Goal: Register for event/course: Sign up to attend an event or enroll in a course

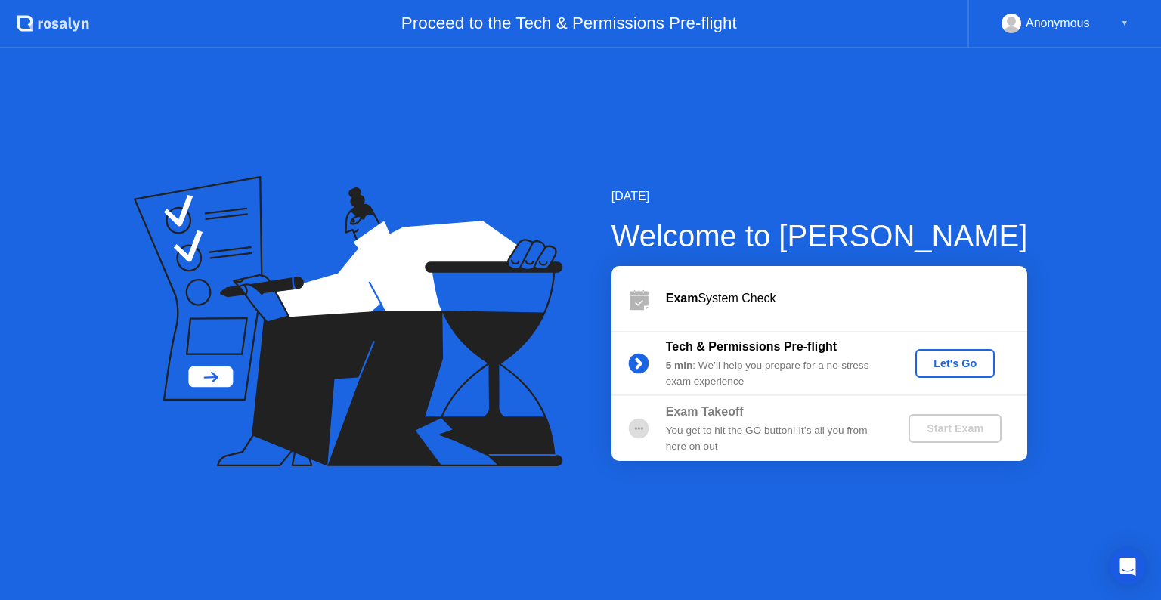
click at [976, 360] on div "Let's Go" at bounding box center [955, 364] width 67 height 12
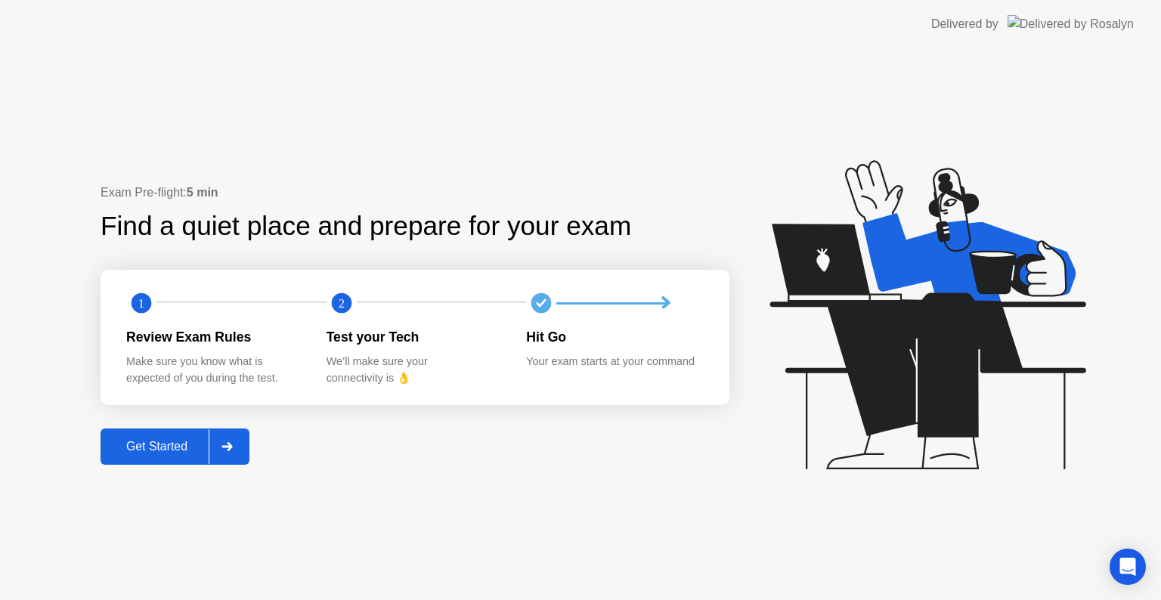
click at [200, 440] on div "Get Started" at bounding box center [157, 447] width 104 height 14
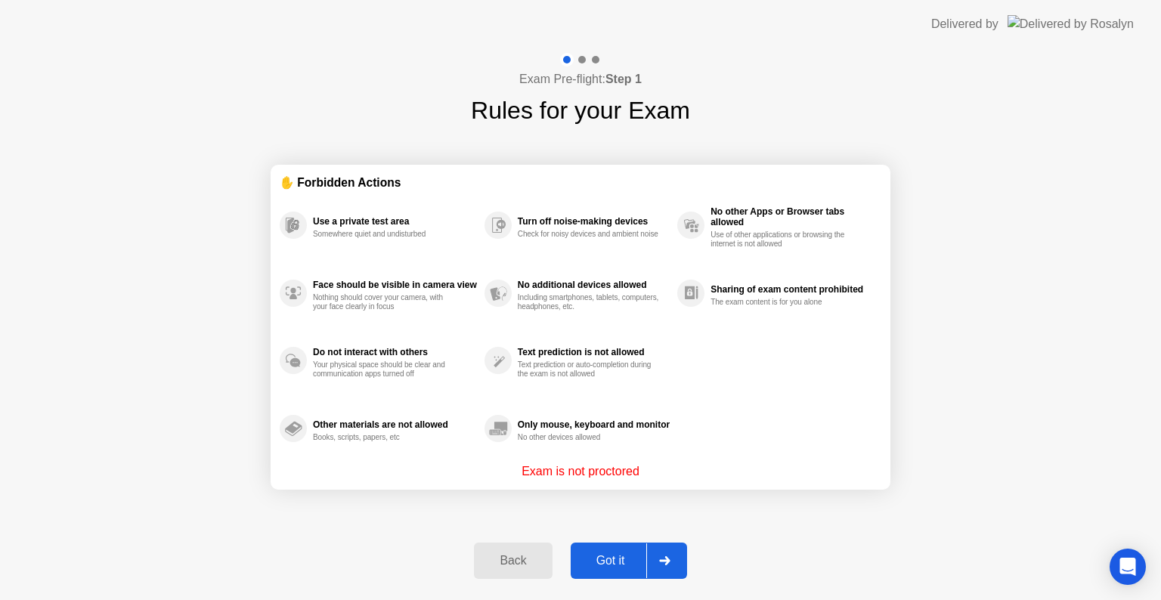
click at [614, 563] on div "Got it" at bounding box center [610, 561] width 71 height 14
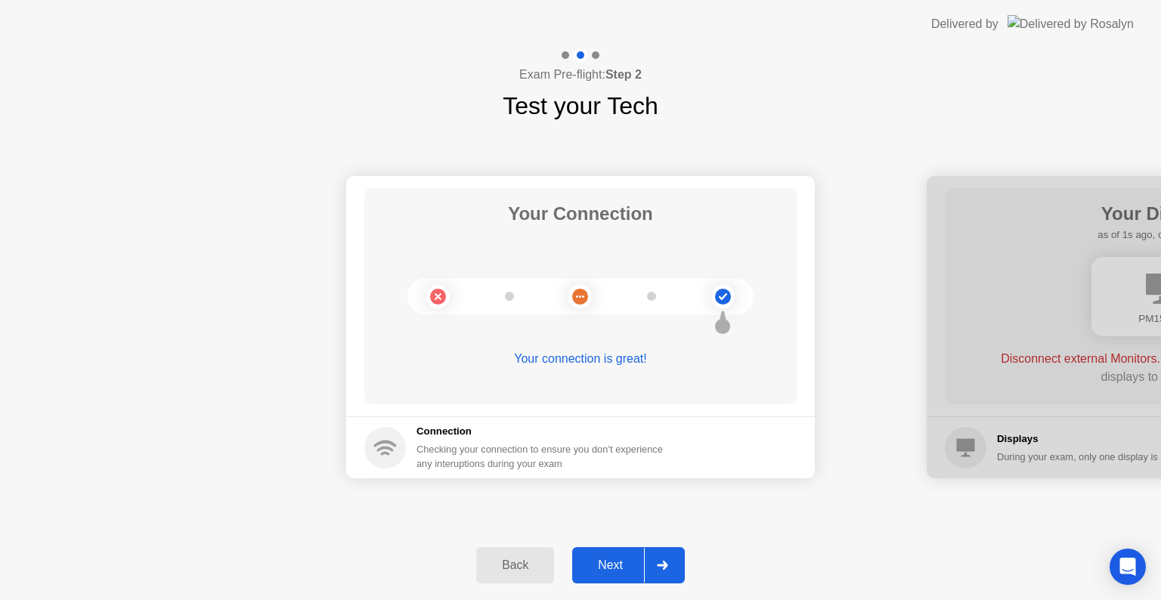
click at [611, 550] on button "Next" at bounding box center [628, 565] width 113 height 36
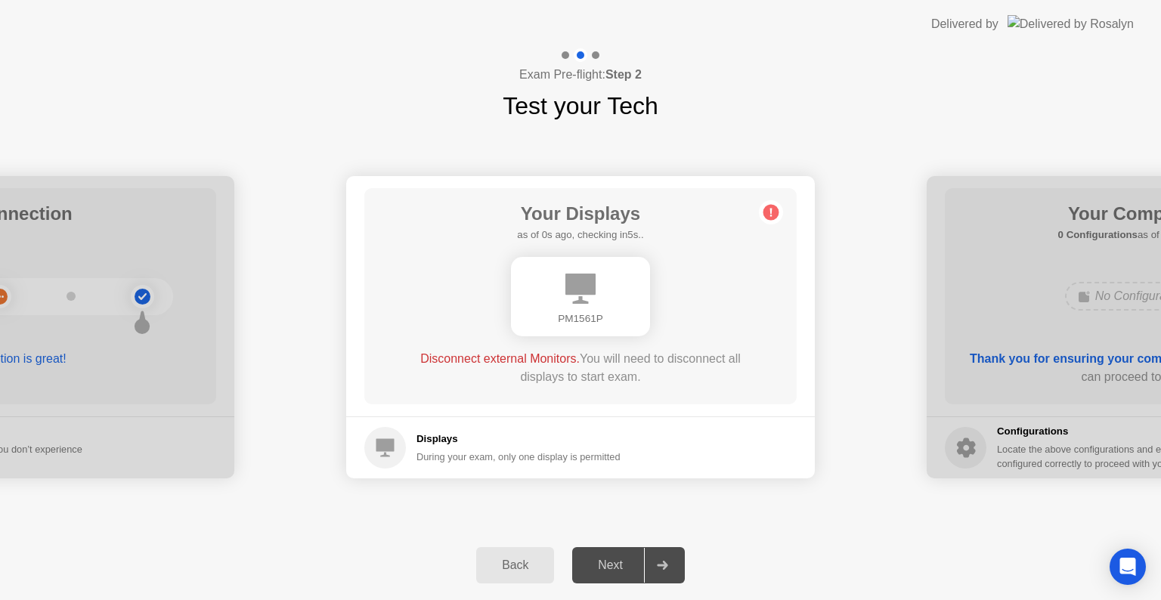
click at [770, 212] on icon at bounding box center [771, 213] width 2 height 8
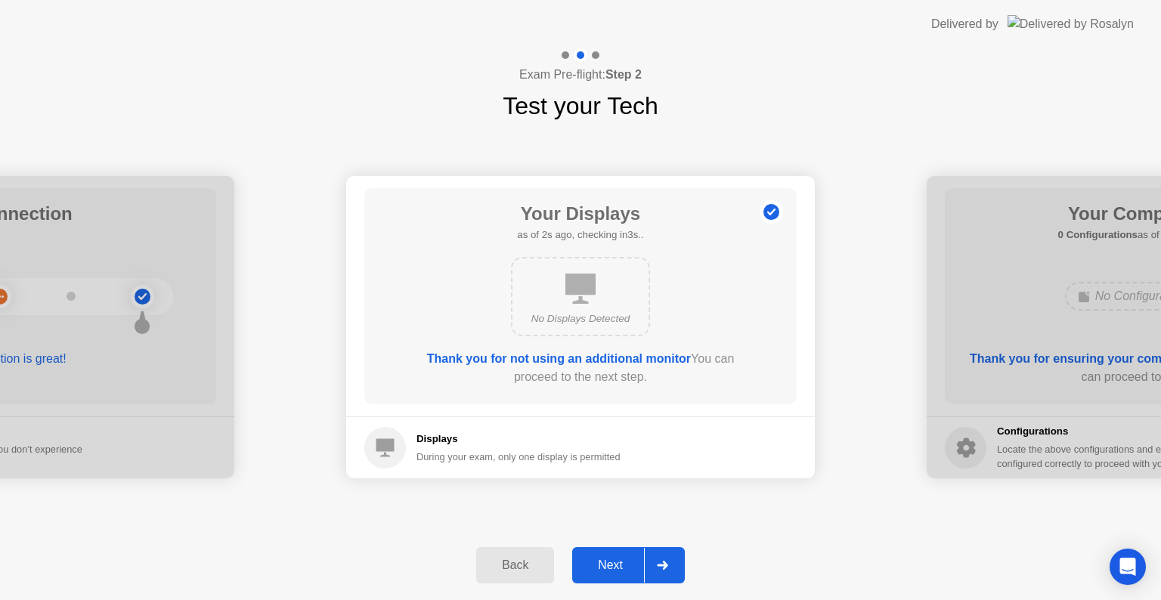
click at [601, 555] on button "Next" at bounding box center [628, 565] width 113 height 36
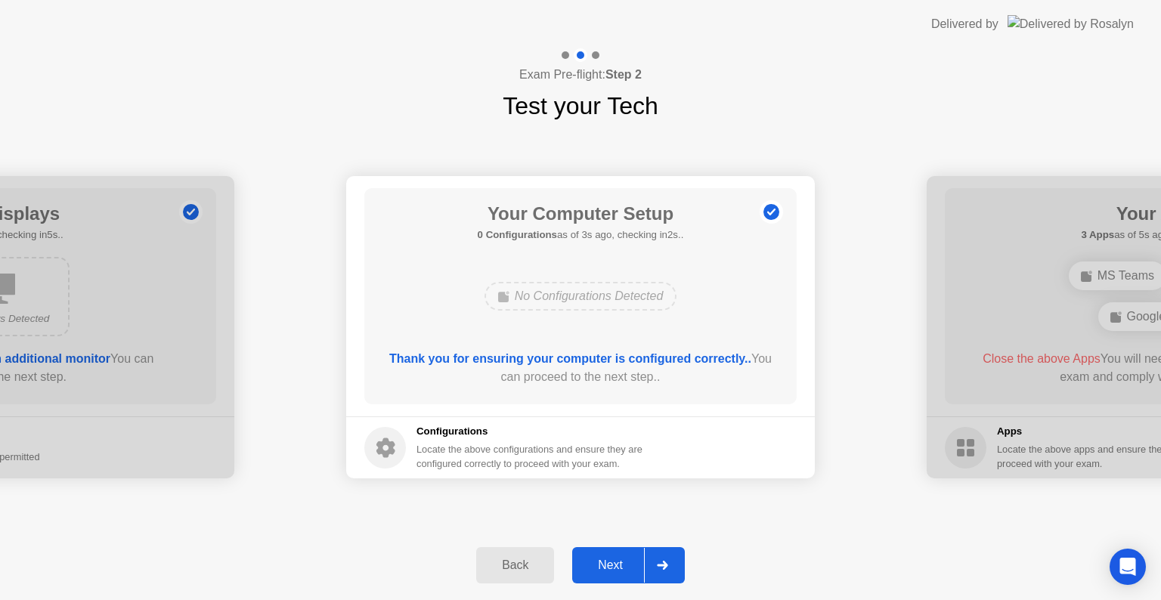
click at [619, 581] on button "Next" at bounding box center [628, 565] width 113 height 36
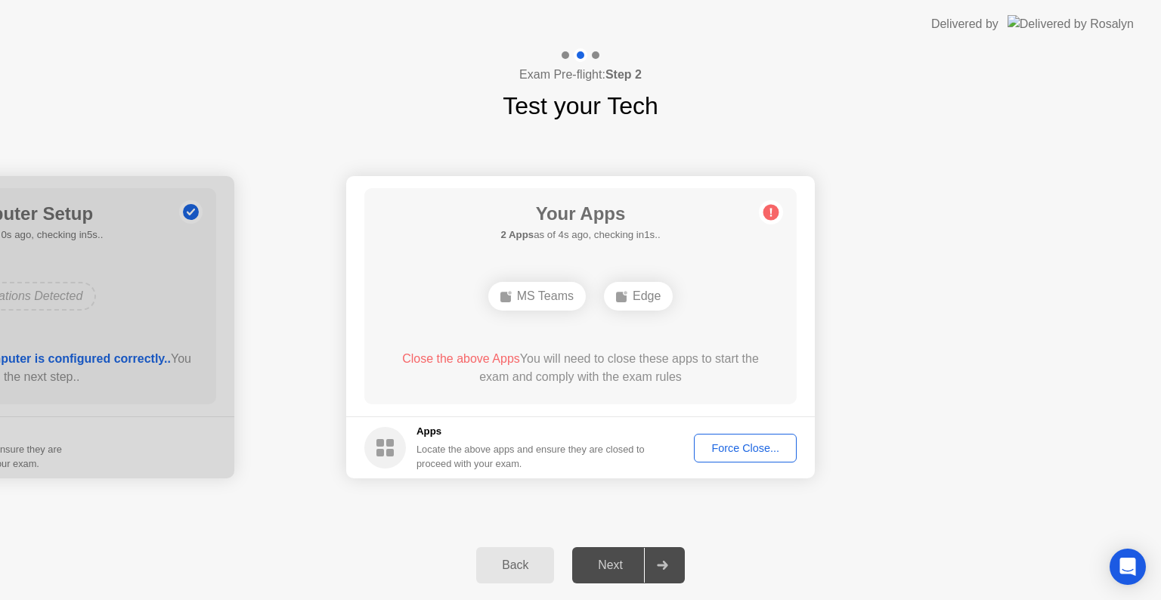
click at [795, 442] on button "Force Close..." at bounding box center [745, 448] width 103 height 29
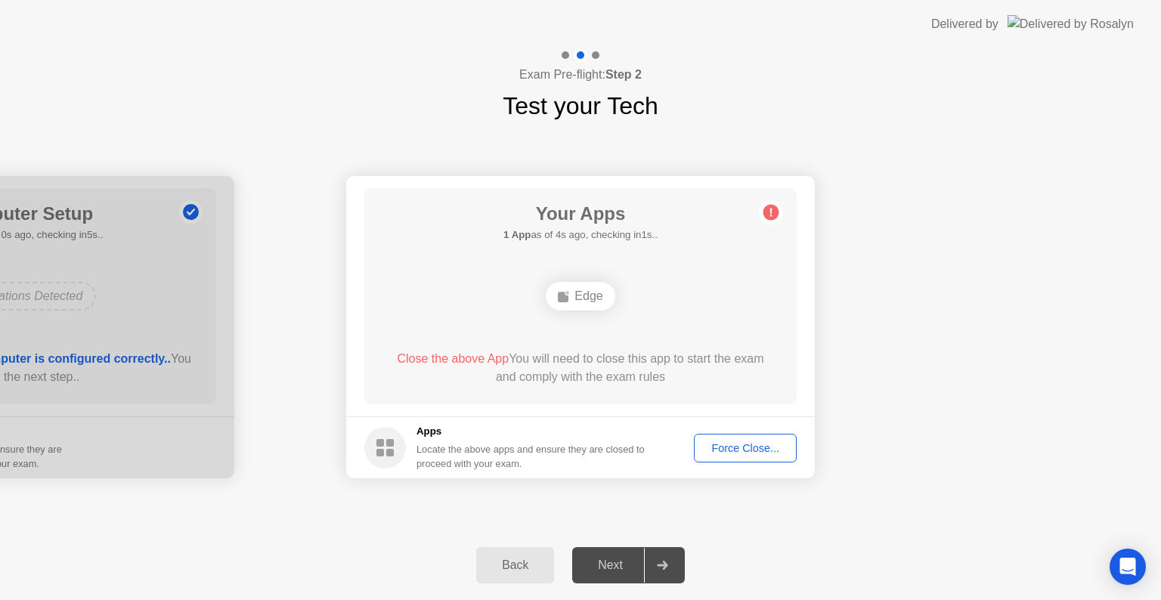
click at [744, 434] on button "Force Close..." at bounding box center [745, 448] width 103 height 29
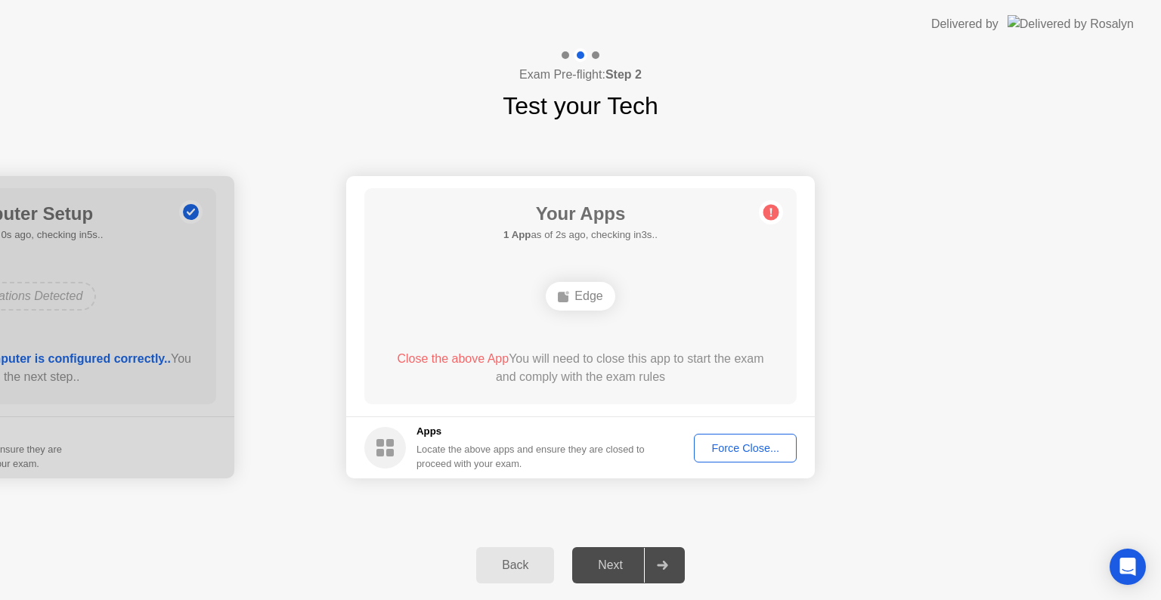
click at [758, 451] on div "Force Close..." at bounding box center [745, 448] width 92 height 12
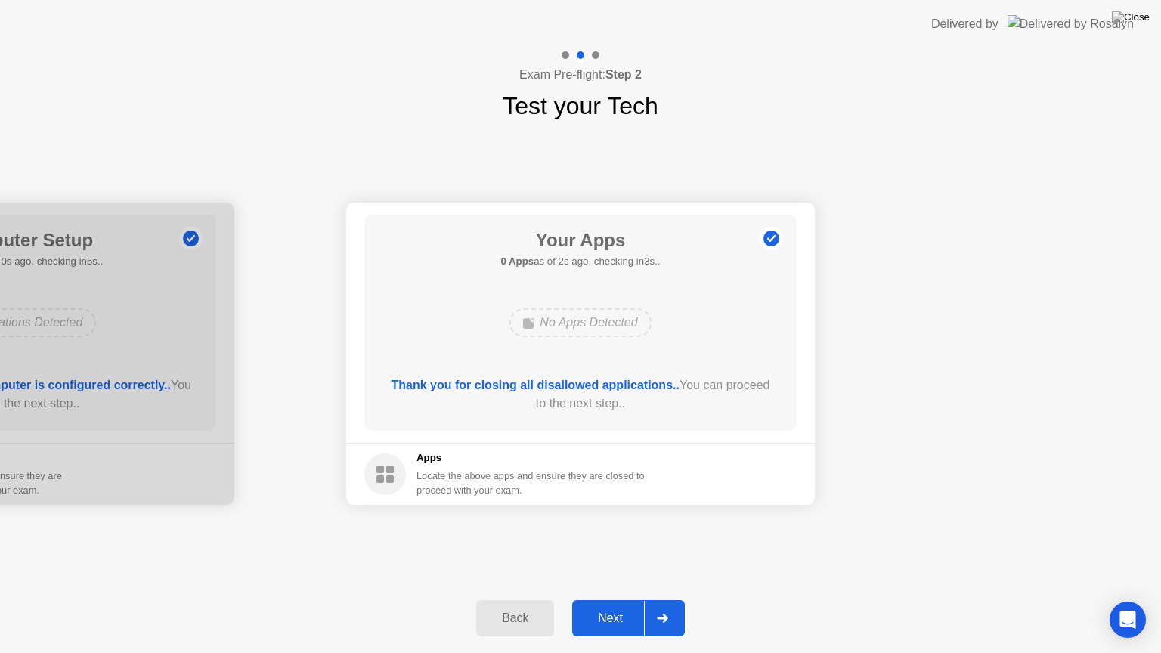
click at [598, 600] on button "Next" at bounding box center [628, 618] width 113 height 36
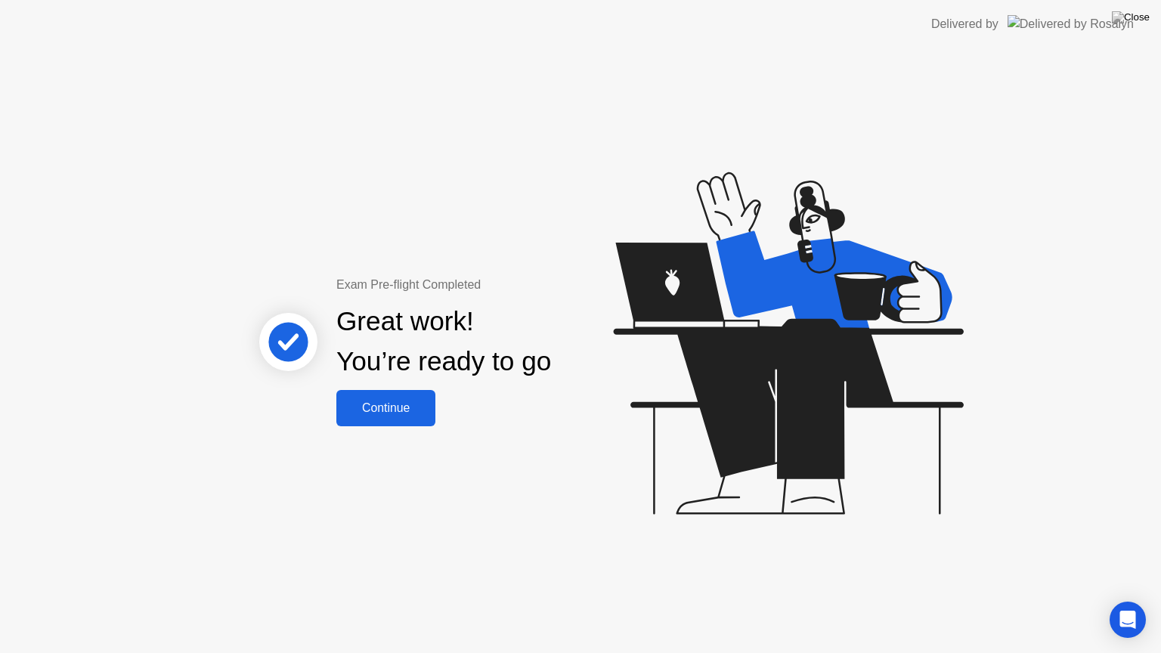
click at [379, 409] on div "Continue" at bounding box center [386, 408] width 90 height 14
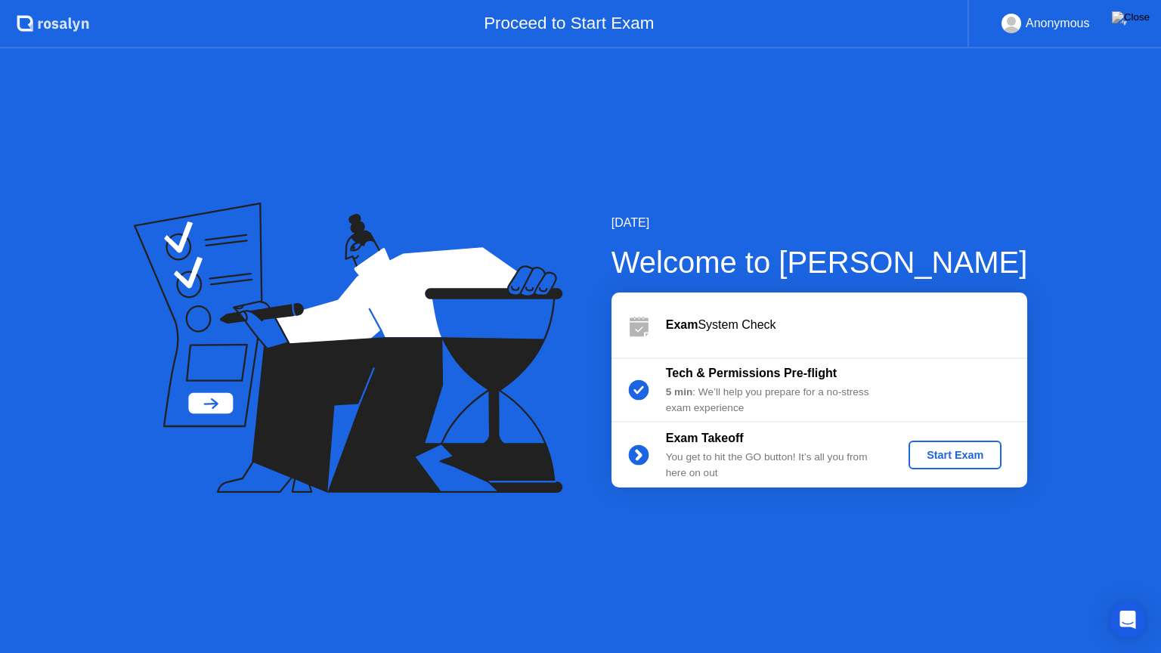
click at [977, 454] on div "Start Exam" at bounding box center [955, 455] width 81 height 12
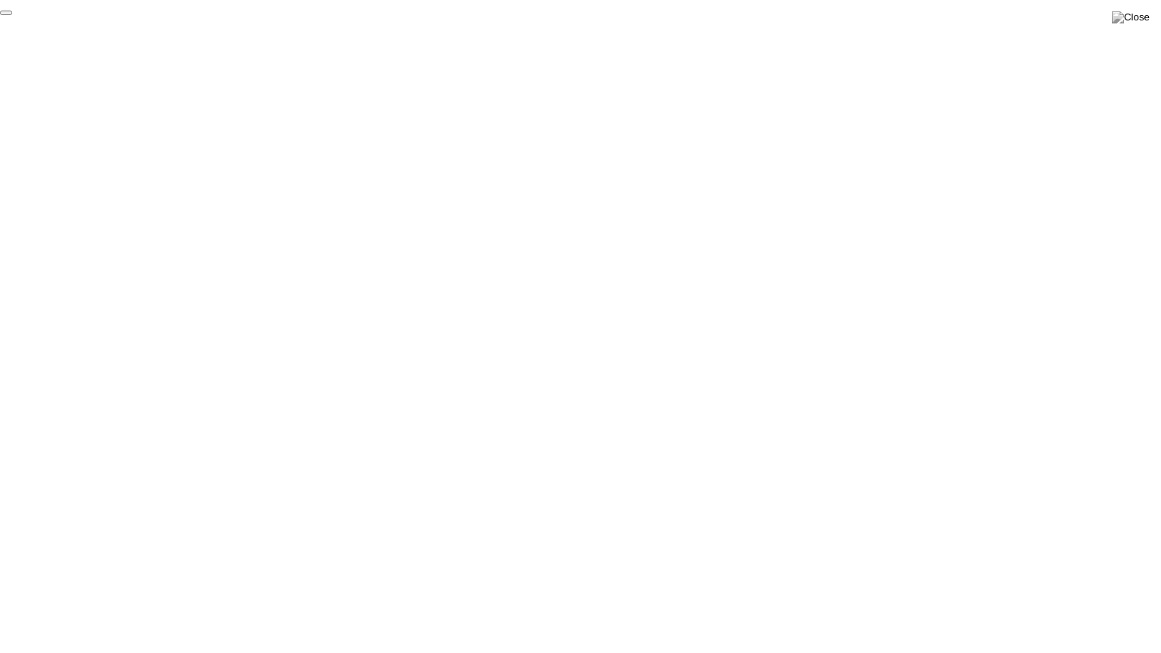
click div "End Proctoring Session"
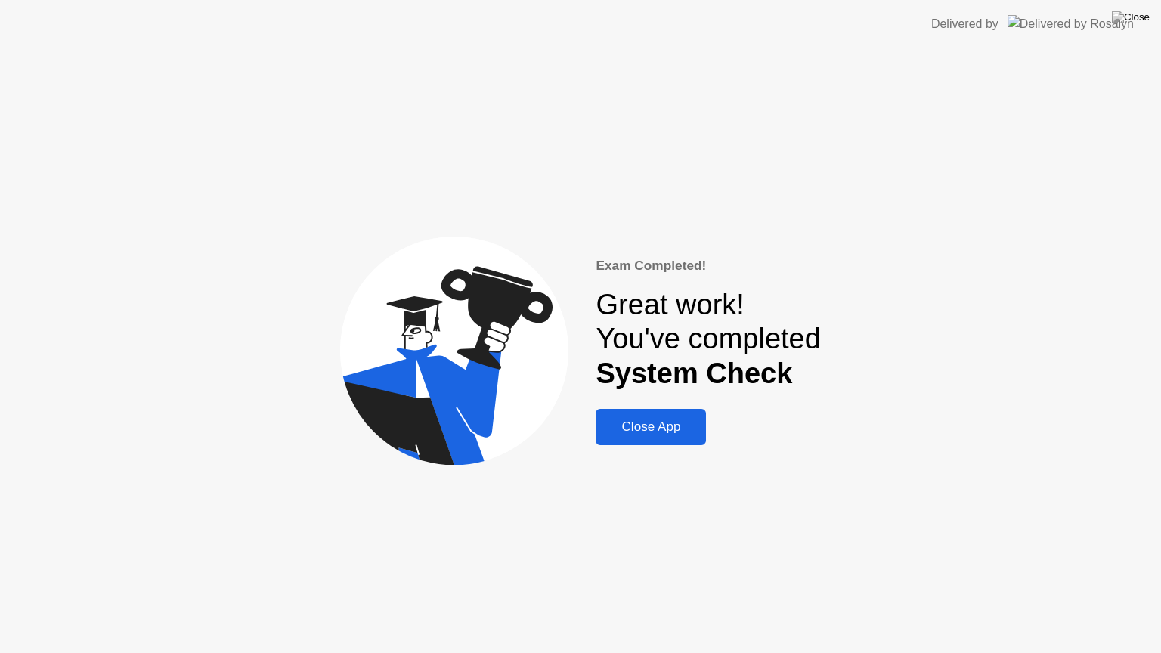
click at [639, 424] on div "Close App" at bounding box center [650, 427] width 101 height 15
